Goal: Navigation & Orientation: Find specific page/section

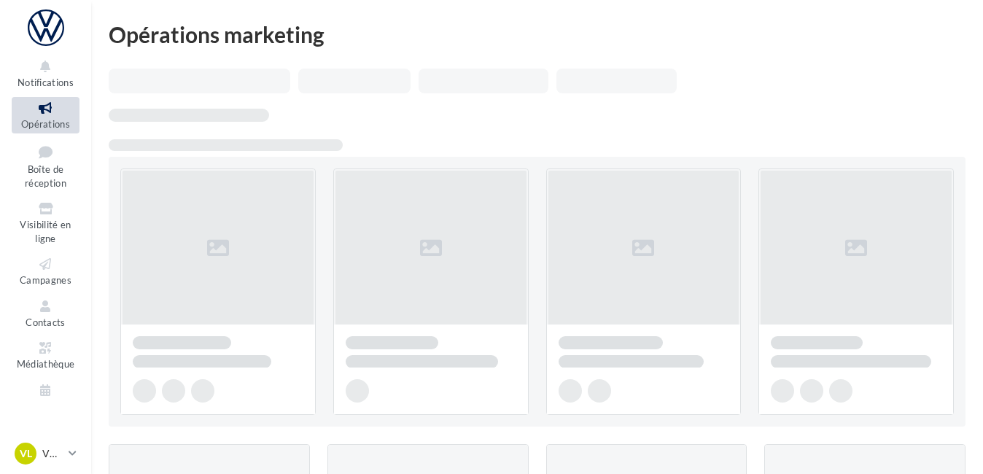
click at [47, 122] on span "Opérations" at bounding box center [45, 124] width 49 height 12
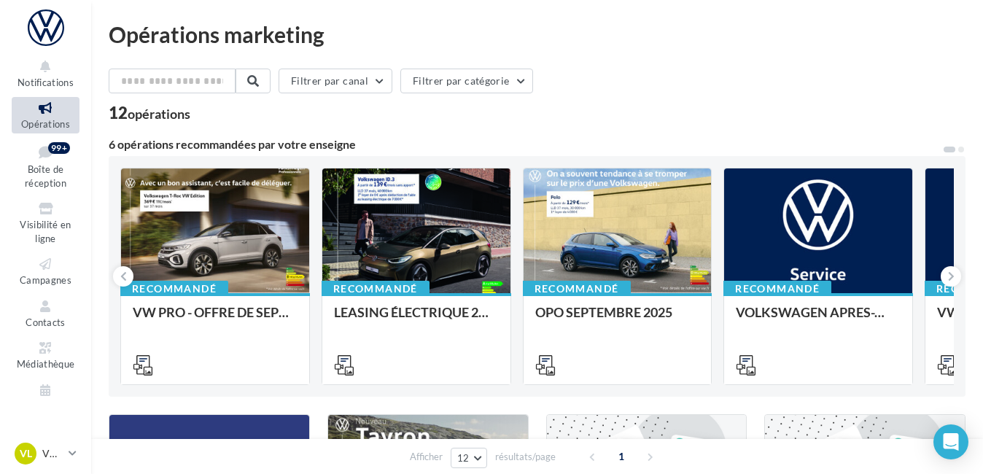
drag, startPoint x: 550, startPoint y: 204, endPoint x: 565, endPoint y: 79, distance: 125.5
click at [364, 83] on button "Filtrer par canal" at bounding box center [335, 81] width 114 height 25
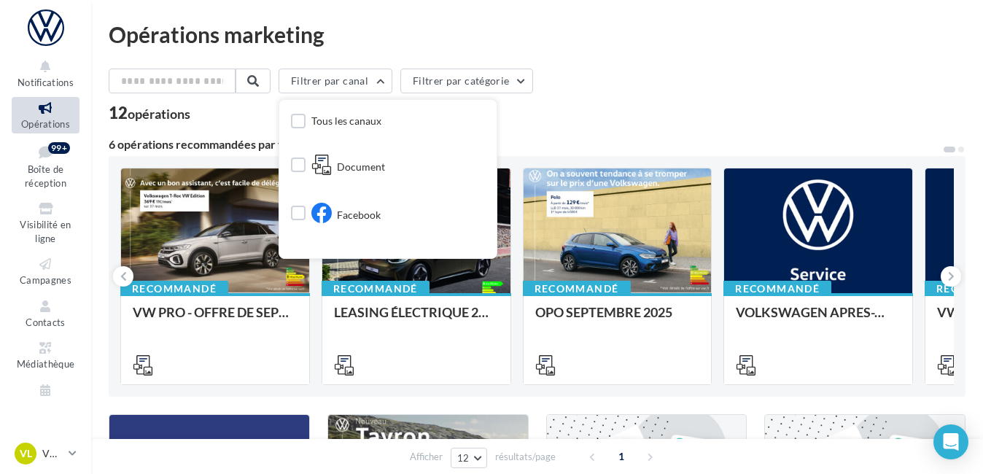
click at [593, 105] on div "12 opérations" at bounding box center [537, 114] width 856 height 19
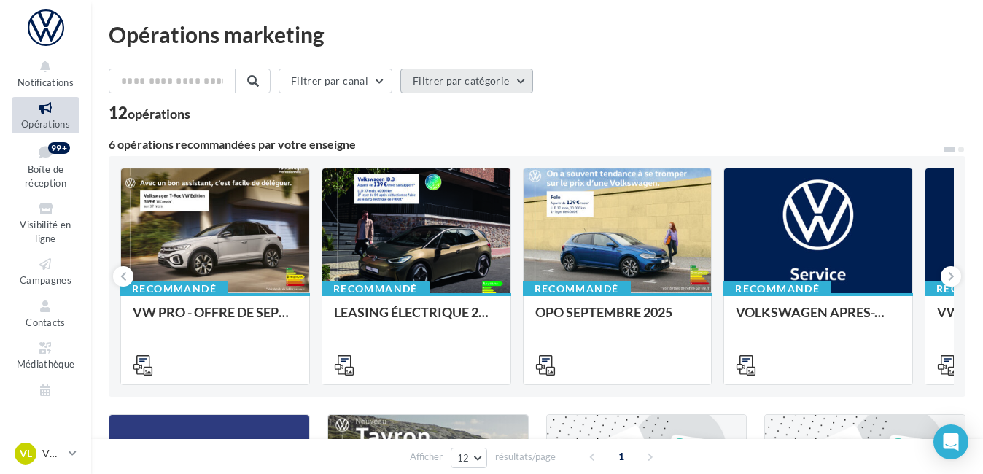
click at [508, 79] on button "Filtrer par catégorie" at bounding box center [466, 81] width 133 height 25
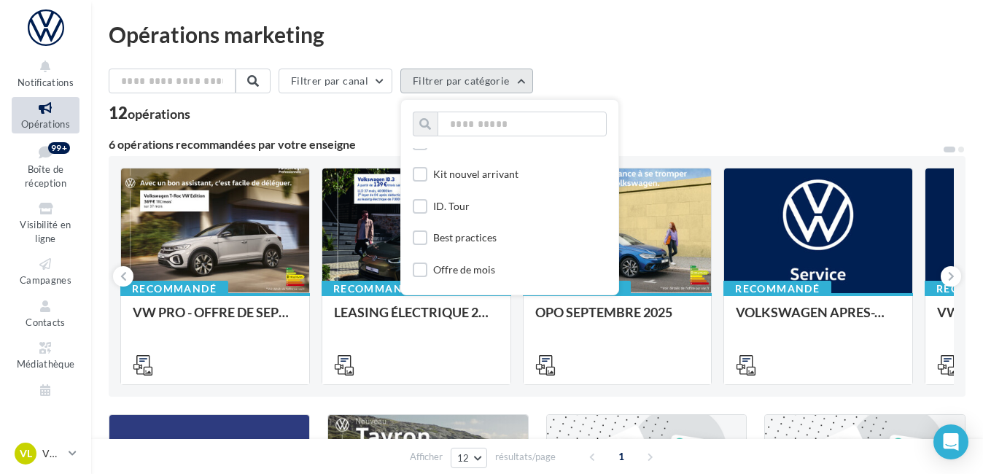
scroll to position [1331, 0]
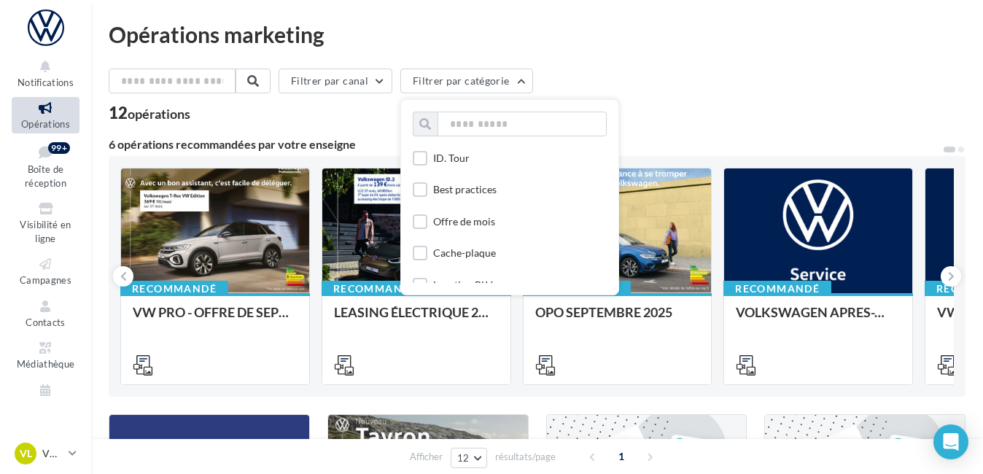
click at [753, 51] on div "Opérations marketing Filtrer par canal Filtrer par catégorie Toutes les catégor…" at bounding box center [537, 476] width 856 height 906
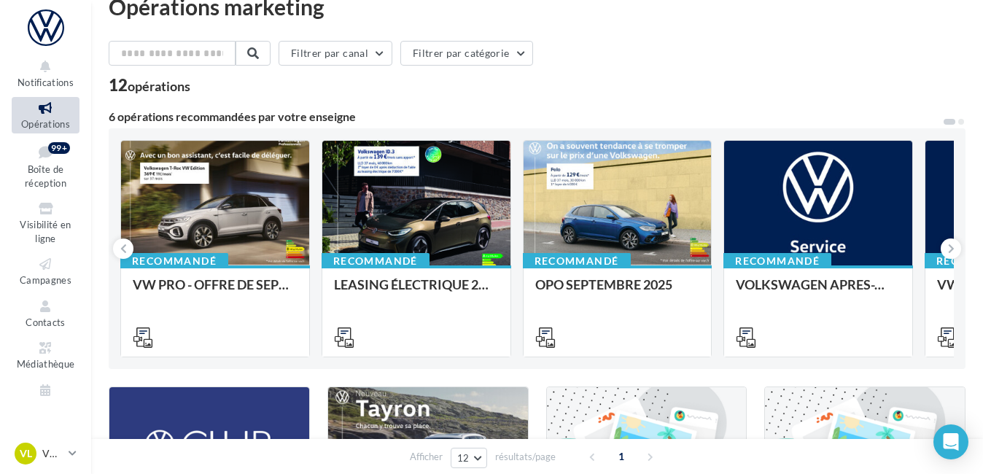
scroll to position [0, 0]
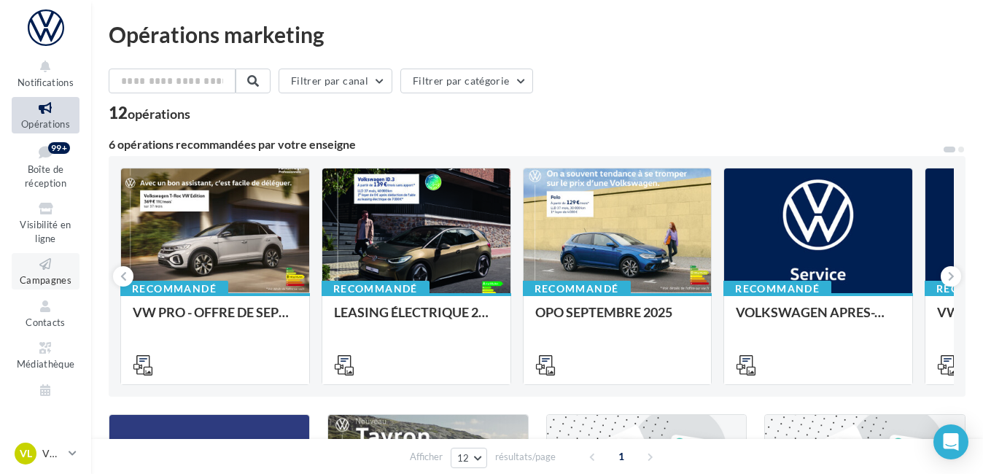
click at [39, 278] on span "Campagnes" at bounding box center [46, 280] width 52 height 12
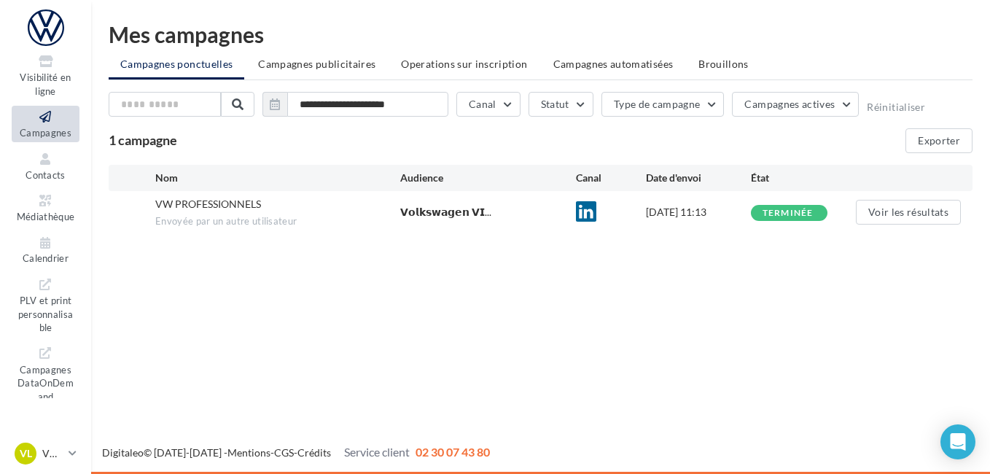
scroll to position [174, 0]
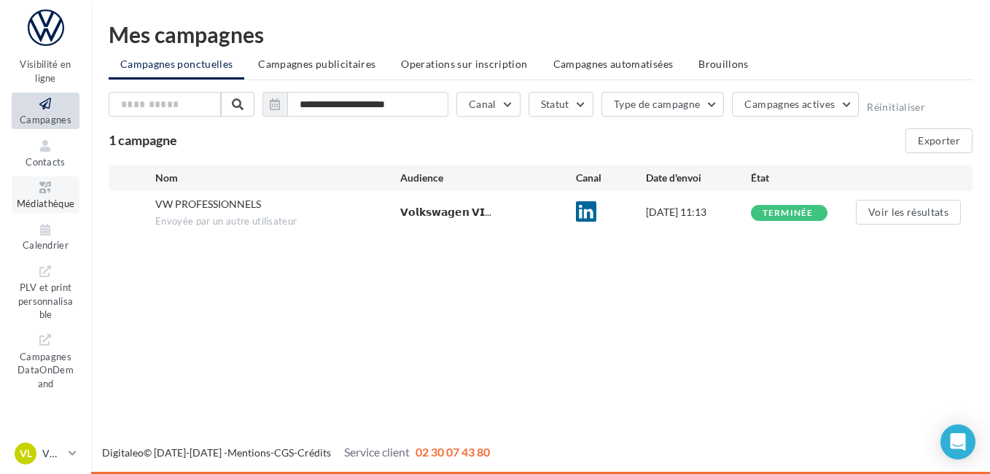
click at [38, 180] on icon at bounding box center [45, 187] width 59 height 17
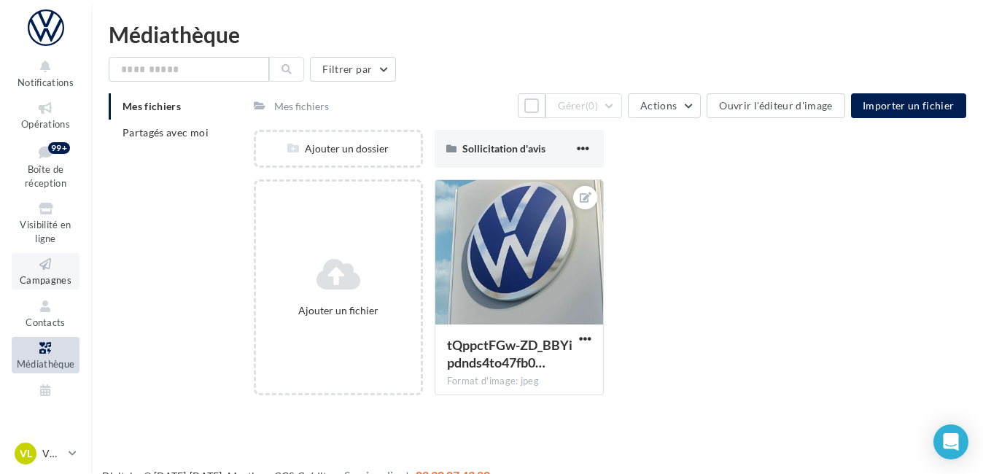
click at [47, 259] on icon at bounding box center [45, 264] width 59 height 17
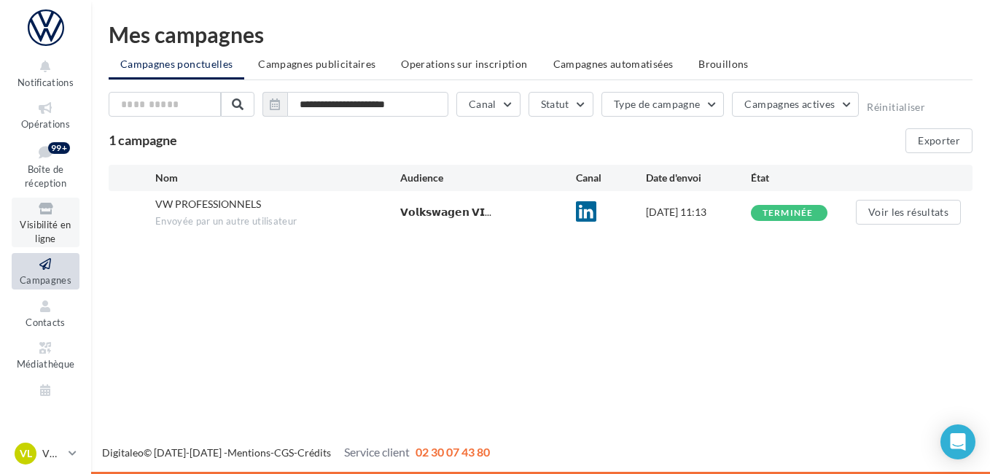
click at [45, 223] on span "Visibilité en ligne" at bounding box center [45, 232] width 51 height 26
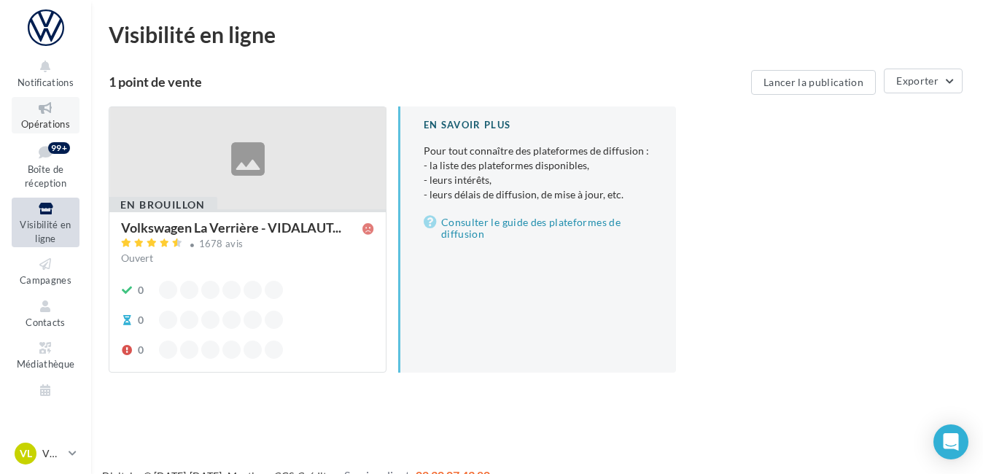
click at [48, 113] on icon at bounding box center [45, 108] width 59 height 17
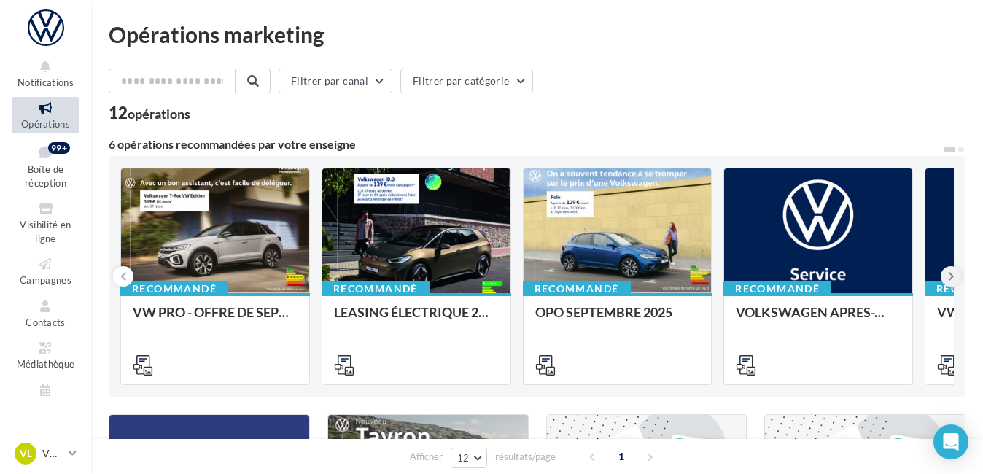
click at [948, 280] on icon at bounding box center [951, 276] width 7 height 15
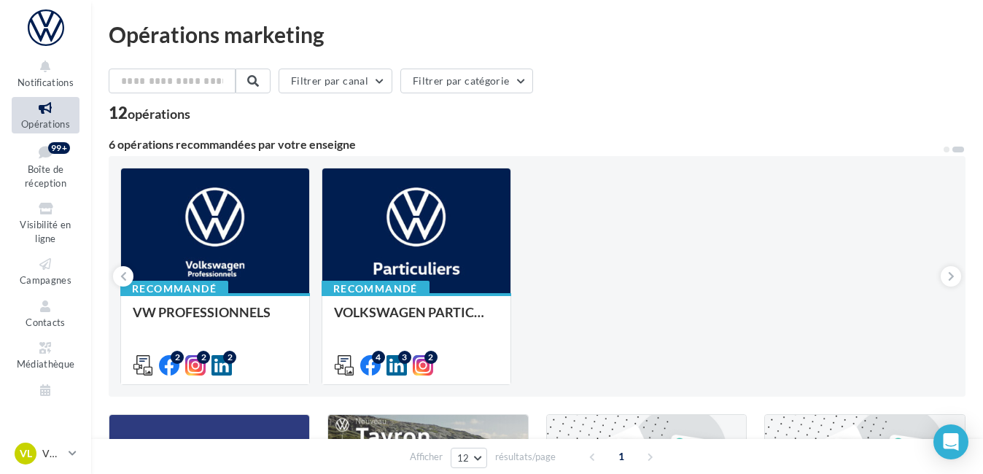
drag, startPoint x: 981, startPoint y: 149, endPoint x: 987, endPoint y: 292, distance: 143.0
click at [983, 292] on html "Notifications Opérations Boîte de réception 99+ Visibilité en ligne Campagnes C…" at bounding box center [491, 237] width 983 height 474
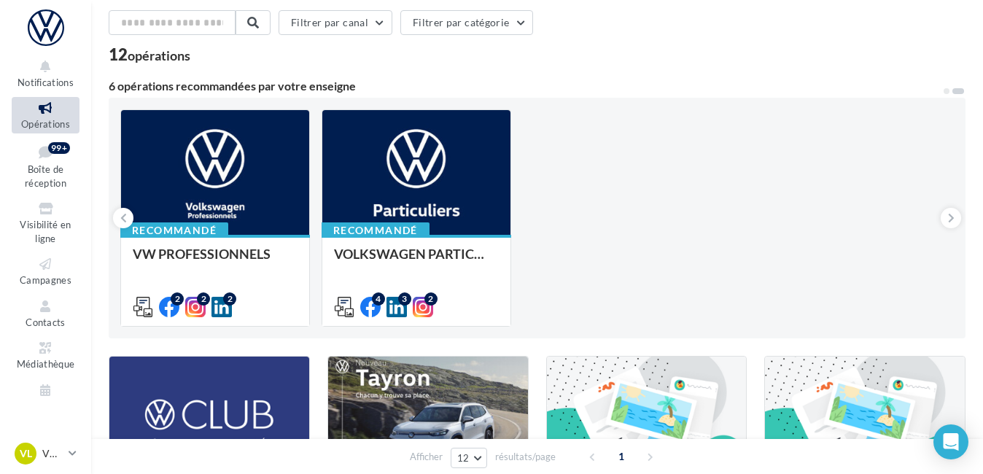
scroll to position [57, 0]
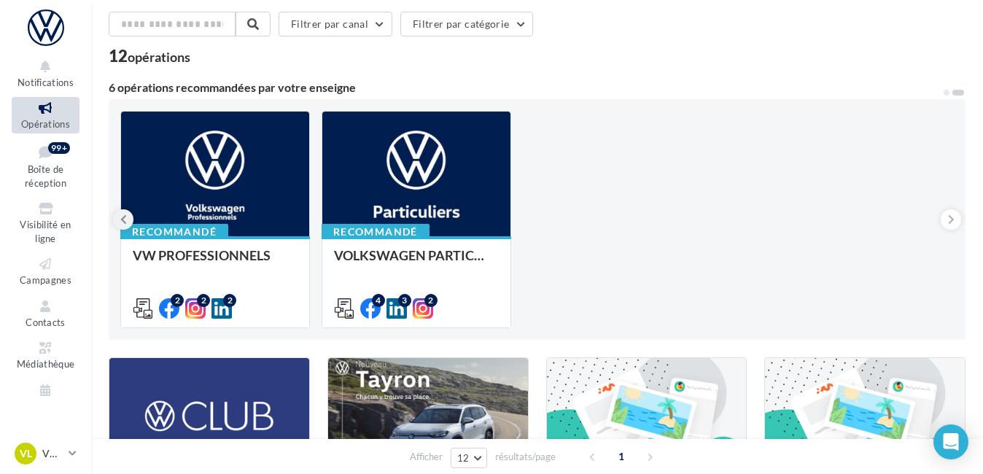
click at [123, 215] on icon at bounding box center [123, 219] width 7 height 15
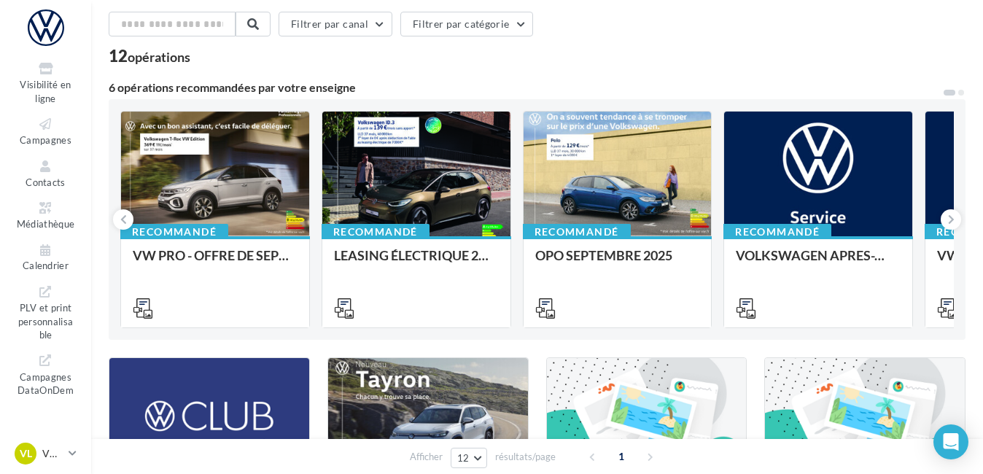
scroll to position [174, 0]
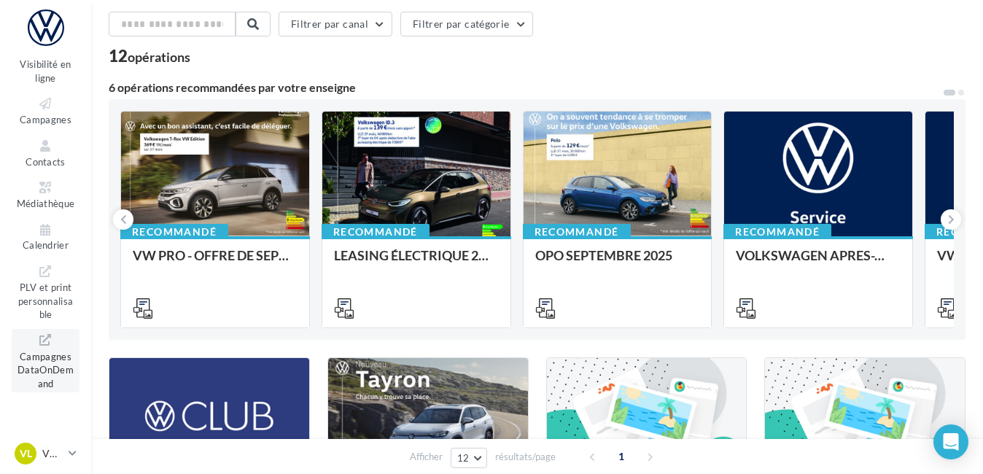
click at [32, 373] on span "Campagnes DataOnDemand" at bounding box center [45, 369] width 56 height 42
click at [39, 310] on div "PLV et print personnalisable Campagnes DataOnDemand" at bounding box center [45, 326] width 79 height 144
click at [42, 282] on span "PLV et print personnalisable" at bounding box center [45, 299] width 55 height 42
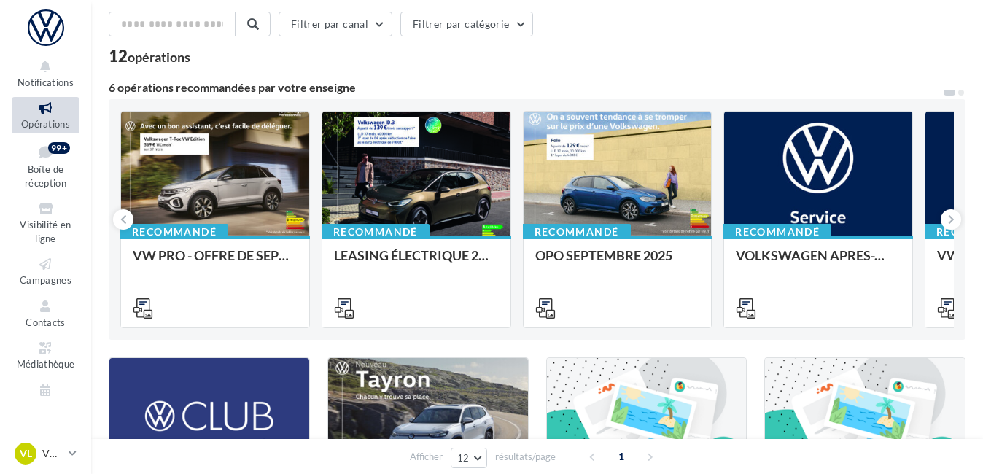
scroll to position [57, 0]
